Goal: Entertainment & Leisure: Consume media (video, audio)

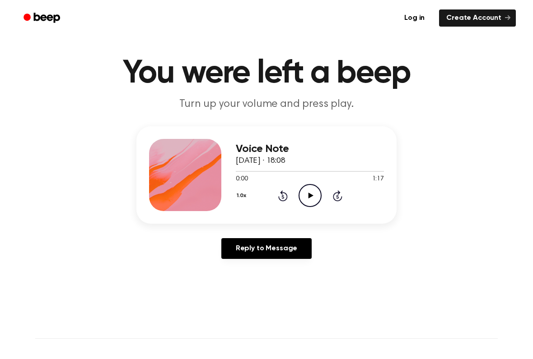
scroll to position [47, 0]
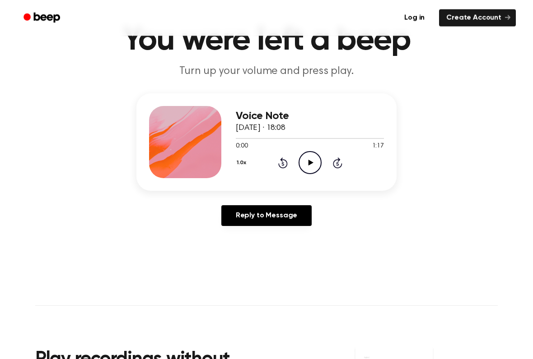
click at [300, 156] on icon "Play Audio" at bounding box center [310, 163] width 23 height 23
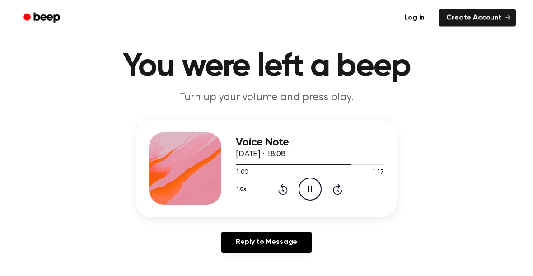
scroll to position [0, 0]
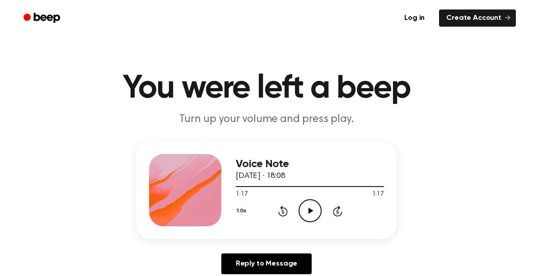
click at [308, 219] on icon "Play Audio" at bounding box center [310, 210] width 23 height 23
click at [335, 213] on icon "Skip 5 seconds" at bounding box center [337, 211] width 10 height 12
click at [337, 208] on icon at bounding box center [337, 210] width 9 height 11
click at [336, 208] on icon at bounding box center [337, 210] width 9 height 11
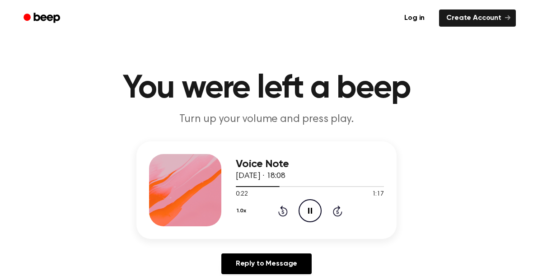
click at [336, 205] on icon "Skip 5 seconds" at bounding box center [337, 211] width 10 height 12
click at [333, 209] on icon "Skip 5 seconds" at bounding box center [337, 211] width 10 height 12
click at [332, 213] on icon "Skip 5 seconds" at bounding box center [337, 211] width 10 height 12
click at [316, 216] on icon "Play Audio" at bounding box center [310, 210] width 23 height 23
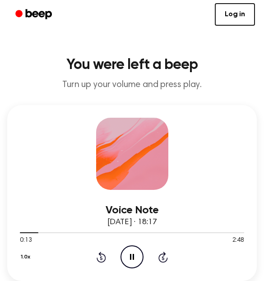
click at [31, 257] on button "1.0x" at bounding box center [27, 257] width 14 height 15
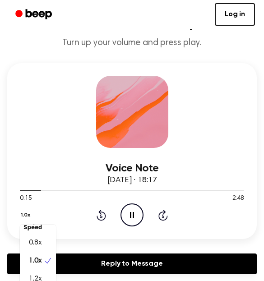
scroll to position [11, 0]
click at [38, 272] on div "1.2x" at bounding box center [38, 279] width 36 height 18
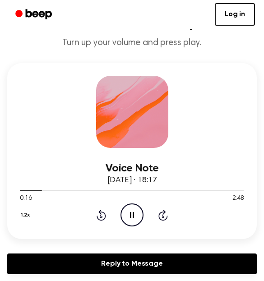
click at [35, 274] on link "Reply to Message" at bounding box center [132, 264] width 250 height 21
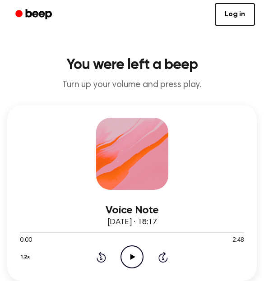
click at [139, 261] on icon "Play Audio" at bounding box center [132, 257] width 23 height 23
click at [104, 257] on icon "Rewind 5 seconds" at bounding box center [101, 258] width 10 height 12
click at [106, 253] on icon "Rewind 5 seconds" at bounding box center [101, 258] width 10 height 12
click at [128, 259] on icon "Pause Audio" at bounding box center [132, 257] width 23 height 23
click at [135, 260] on icon "Play Audio" at bounding box center [132, 257] width 23 height 23
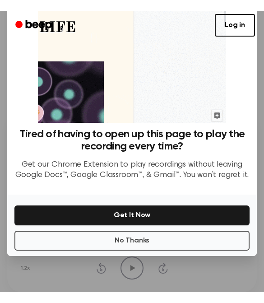
scroll to position [67, 0]
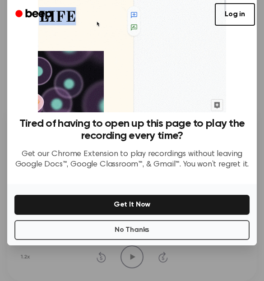
click at [109, 233] on button "No Thanks" at bounding box center [131, 230] width 235 height 20
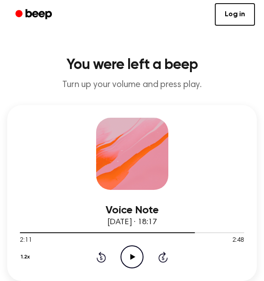
click at [142, 259] on icon "Play Audio" at bounding box center [132, 257] width 23 height 23
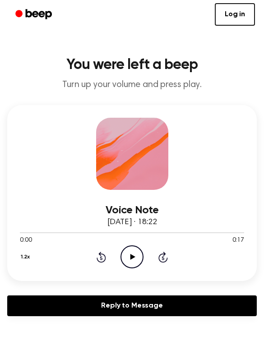
click at [129, 263] on icon "Play Audio" at bounding box center [132, 257] width 23 height 23
click at [133, 257] on icon at bounding box center [132, 257] width 4 height 6
click at [103, 254] on icon at bounding box center [101, 257] width 9 height 11
click at [102, 253] on icon "Rewind 5 seconds" at bounding box center [101, 258] width 10 height 12
click at [136, 254] on icon "Play Audio" at bounding box center [132, 257] width 23 height 23
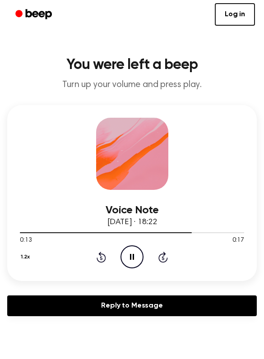
click at [127, 260] on icon "Pause Audio" at bounding box center [132, 257] width 23 height 23
click at [117, 247] on div "1.2x Rewind 5 seconds Play Audio Skip 5 seconds" at bounding box center [132, 257] width 224 height 23
click at [133, 258] on icon at bounding box center [133, 257] width 5 height 6
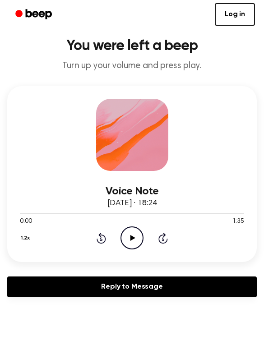
scroll to position [22, 0]
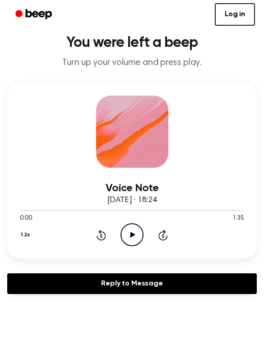
click at [135, 233] on icon "Play Audio" at bounding box center [132, 235] width 23 height 23
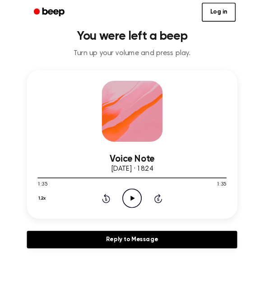
scroll to position [47, 0]
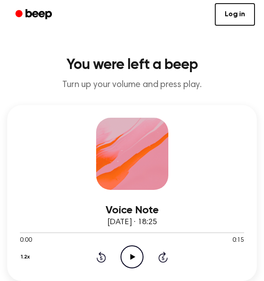
click at [144, 257] on div "1.2x Rewind 5 seconds Play Audio Skip 5 seconds" at bounding box center [132, 257] width 224 height 23
click at [133, 258] on icon at bounding box center [133, 257] width 5 height 6
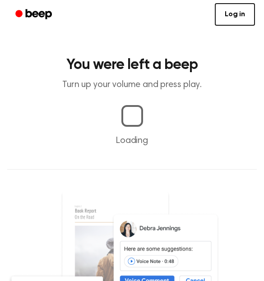
click at [185, 139] on p "Loading" at bounding box center [132, 141] width 250 height 14
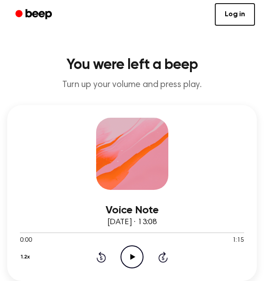
click at [135, 252] on icon "Play Audio" at bounding box center [132, 257] width 23 height 23
click at [98, 257] on icon "Rewind 5 seconds" at bounding box center [101, 258] width 10 height 12
click at [134, 261] on icon "Play Audio" at bounding box center [132, 257] width 23 height 23
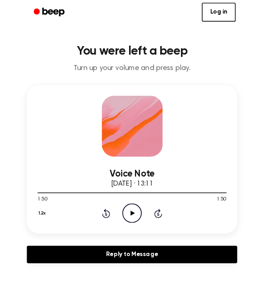
scroll to position [29, 0]
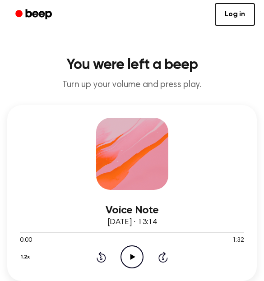
click at [131, 250] on icon "Play Audio" at bounding box center [132, 257] width 23 height 23
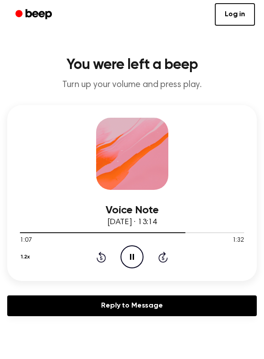
click at [133, 261] on icon "Pause Audio" at bounding box center [132, 257] width 23 height 23
click at [95, 265] on div "1.2x Rewind 5 seconds Play Audio Skip 5 seconds" at bounding box center [132, 257] width 224 height 23
click at [106, 250] on div "1.2x Rewind 5 seconds Play Audio Skip 5 seconds" at bounding box center [132, 257] width 224 height 23
click at [104, 254] on icon "Rewind 5 seconds" at bounding box center [101, 258] width 10 height 12
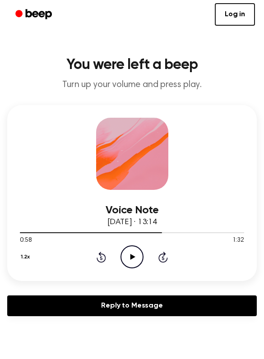
click at [104, 254] on icon "Rewind 5 seconds" at bounding box center [101, 258] width 10 height 12
click at [126, 257] on icon "Play Audio" at bounding box center [132, 257] width 23 height 23
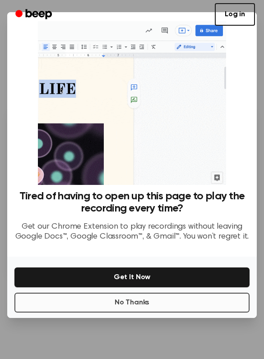
click at [139, 281] on button "No Thanks" at bounding box center [131, 303] width 235 height 20
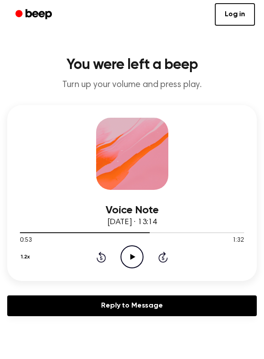
click at [104, 253] on icon "Rewind 5 seconds" at bounding box center [101, 258] width 10 height 12
click at [128, 254] on icon "Play Audio" at bounding box center [132, 257] width 23 height 23
click at [104, 253] on icon "Rewind 5 seconds" at bounding box center [101, 258] width 10 height 12
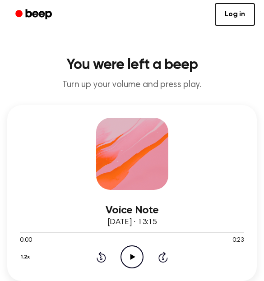
click at [129, 257] on icon "Play Audio" at bounding box center [132, 257] width 23 height 23
click at [137, 251] on icon "Play Audio" at bounding box center [132, 257] width 23 height 23
